Goal: Task Accomplishment & Management: Manage account settings

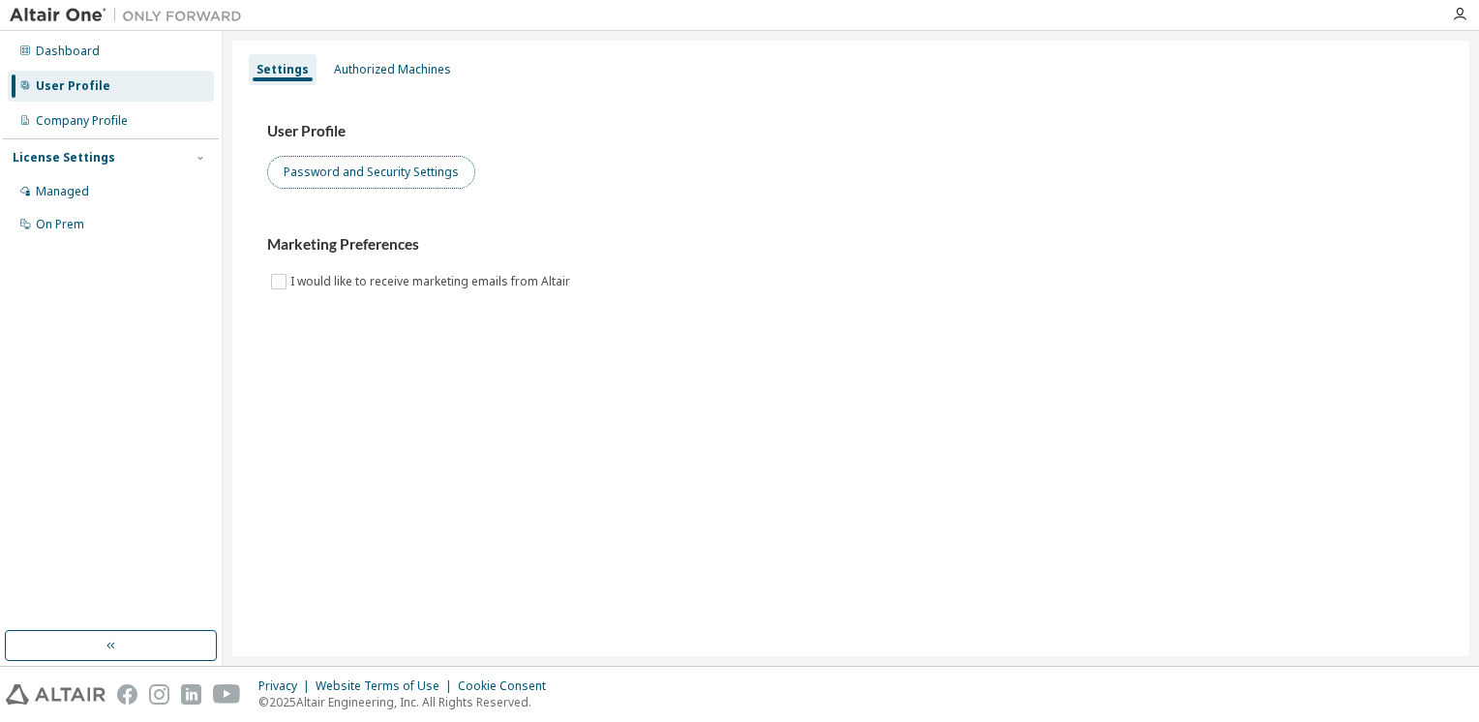
click at [399, 180] on button "Password and Security Settings" at bounding box center [371, 172] width 208 height 33
